Goal: Information Seeking & Learning: Learn about a topic

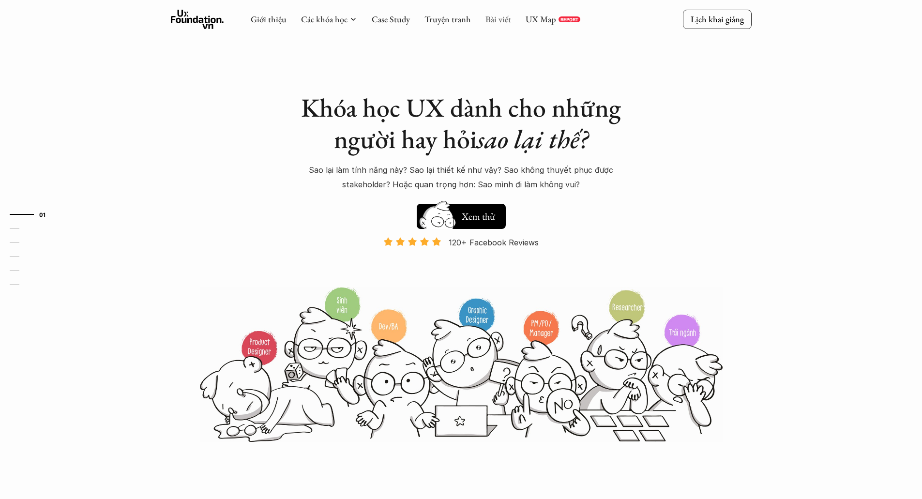
click at [495, 23] on link "Bài viết" at bounding box center [498, 19] width 26 height 11
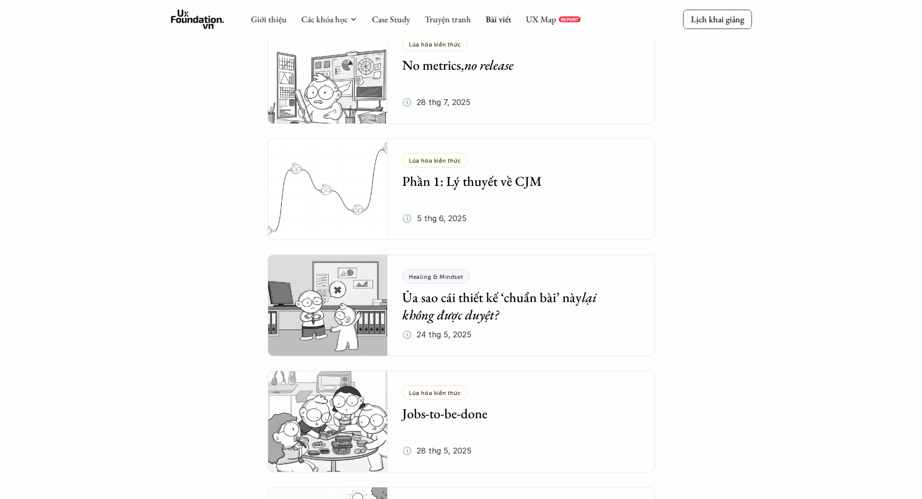
scroll to position [94, 0]
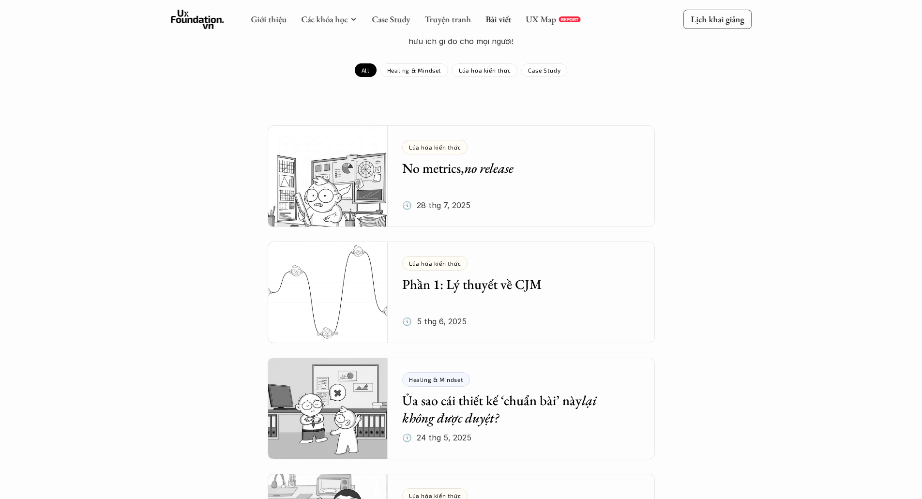
click at [204, 24] on icon at bounding box center [197, 19] width 53 height 19
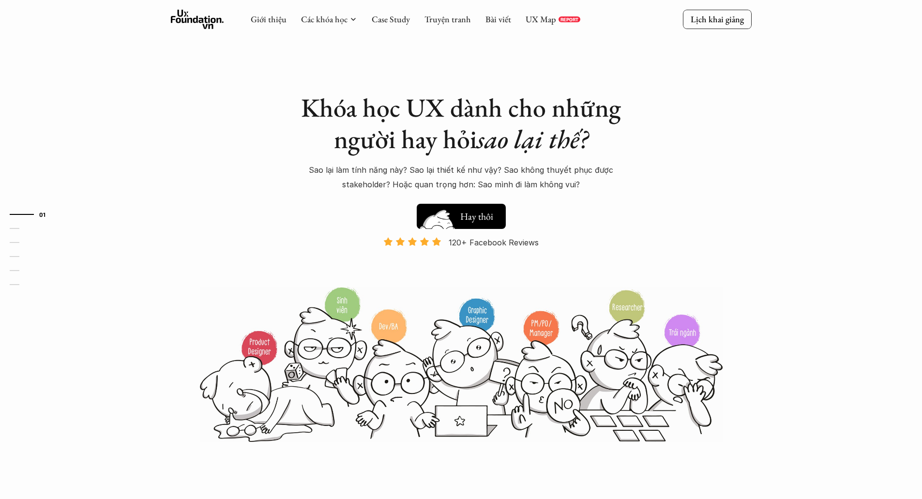
click at [487, 213] on h5 "Xem thử" at bounding box center [478, 219] width 36 height 14
click at [394, 20] on link "Case Study" at bounding box center [391, 19] width 38 height 11
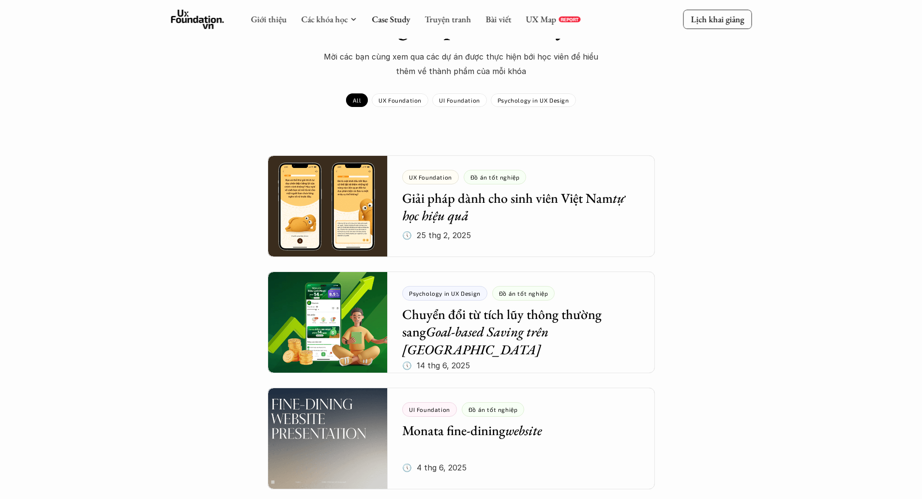
scroll to position [65, 0]
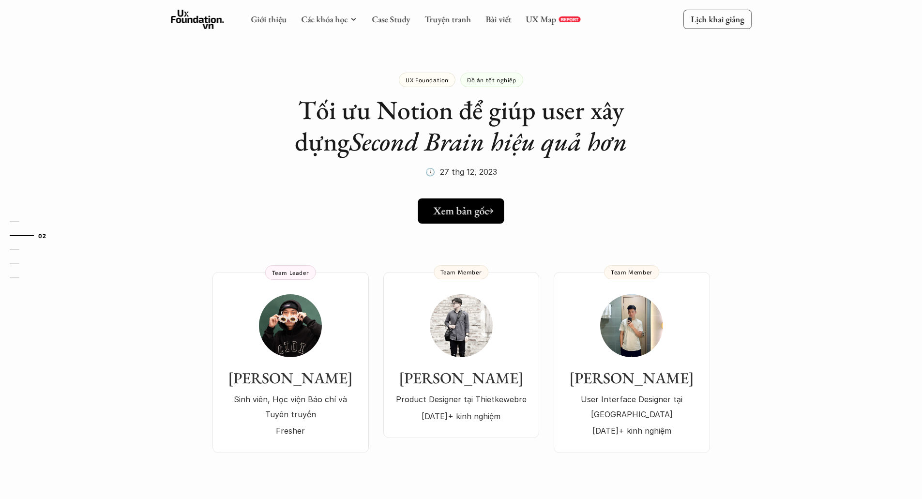
click at [485, 202] on link "Xem bản gốc" at bounding box center [461, 210] width 86 height 25
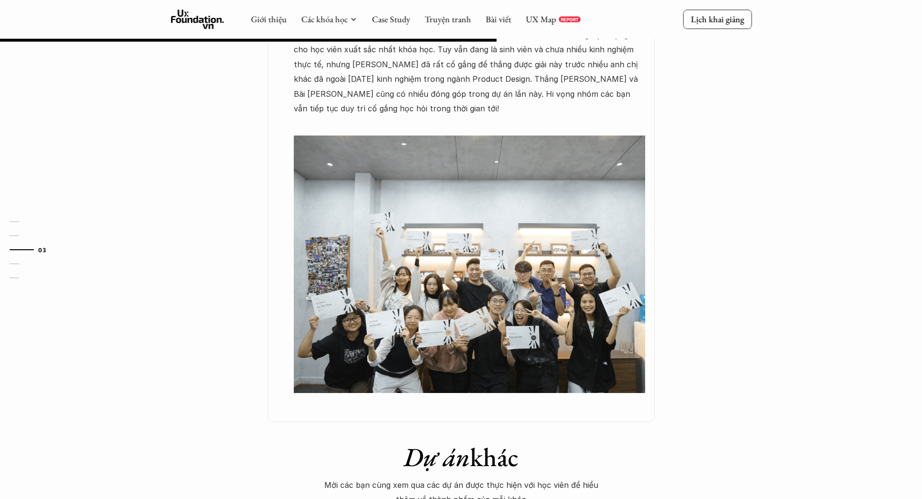
scroll to position [387, 0]
